Goal: Task Accomplishment & Management: Manage account settings

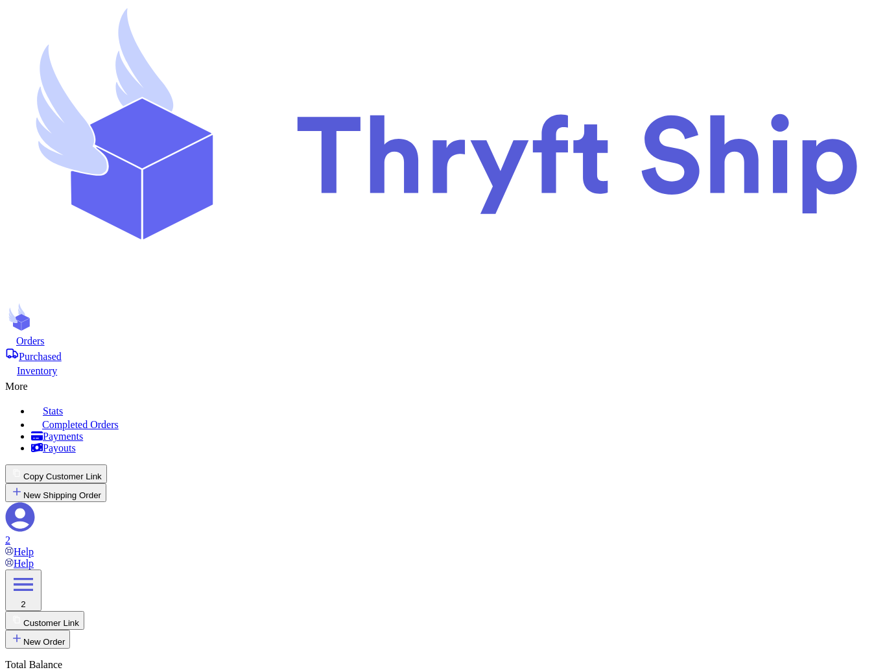
select select "paid"
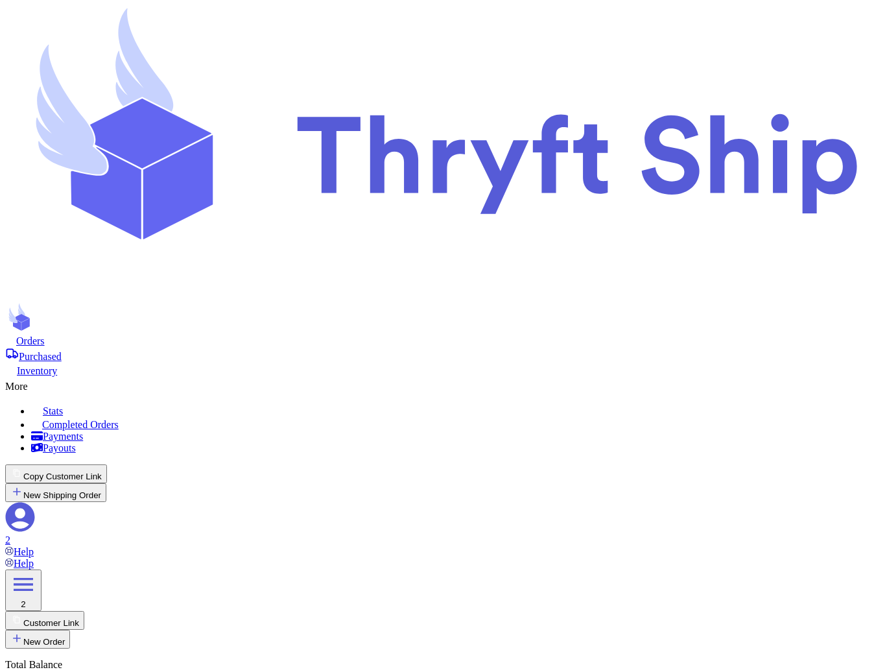
checkbox input "true"
click at [512, 377] on div "More" at bounding box center [443, 385] width 877 height 16
click at [119, 419] on span "Completed Orders" at bounding box center [80, 424] width 77 height 11
